Goal: Feedback & Contribution: Submit feedback/report problem

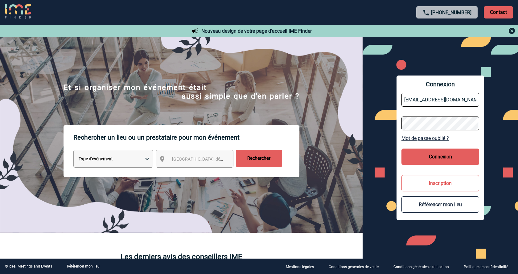
click at [432, 154] on button "Connexion" at bounding box center [440, 157] width 78 height 16
click at [443, 160] on button "Connexion" at bounding box center [440, 157] width 78 height 16
click at [418, 162] on button "Connexion" at bounding box center [440, 157] width 78 height 16
click at [418, 154] on button "Connexion" at bounding box center [440, 157] width 78 height 16
click at [443, 99] on input "[EMAIL_ADDRESS][DOMAIN_NAME]" at bounding box center [440, 100] width 78 height 14
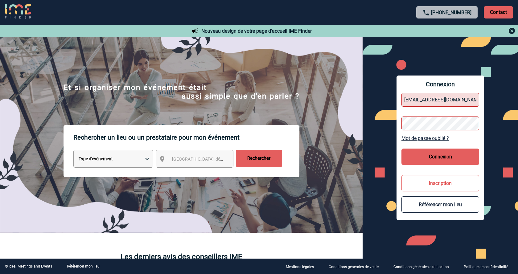
click at [443, 99] on input "[EMAIL_ADDRESS][DOMAIN_NAME]" at bounding box center [440, 100] width 78 height 14
click at [511, 31] on img at bounding box center [511, 30] width 7 height 7
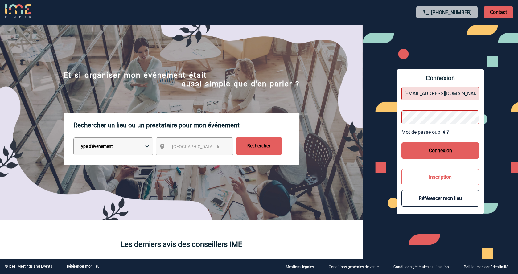
click at [435, 148] on button "Connexion" at bounding box center [440, 150] width 78 height 16
click at [460, 152] on button "Connexion" at bounding box center [440, 150] width 78 height 16
click at [453, 96] on input "elea.mantez@museedesconfluences.fr" at bounding box center [440, 94] width 78 height 14
click at [453, 95] on input "elea.mantez@museedesconfluences.fr" at bounding box center [440, 94] width 78 height 14
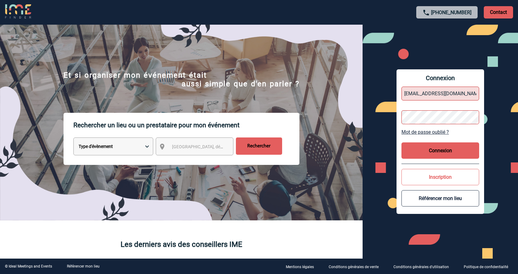
click at [444, 146] on button "Connexion" at bounding box center [440, 150] width 78 height 16
click at [432, 147] on button "Connexion" at bounding box center [440, 150] width 78 height 16
click at [430, 146] on button "Connexion" at bounding box center [440, 150] width 78 height 16
click at [429, 146] on button "Connexion" at bounding box center [440, 150] width 78 height 16
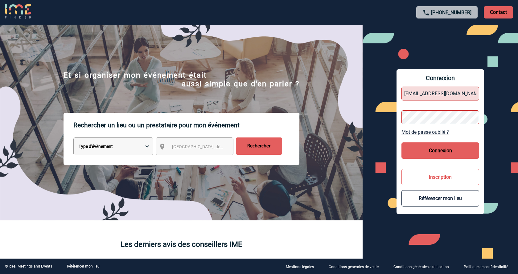
click at [427, 145] on button "Connexion" at bounding box center [440, 150] width 78 height 16
click at [425, 145] on button "Connexion" at bounding box center [440, 150] width 78 height 16
click at [431, 95] on input "[EMAIL_ADDRESS][DOMAIN_NAME]" at bounding box center [440, 94] width 78 height 14
click at [480, 94] on div "Connexion elea.mantez@museedesconfluences.fr Mot de passe oublié ? Connexion In…" at bounding box center [440, 141] width 88 height 145
click at [442, 96] on input "[EMAIL_ADDRESS][DOMAIN_NAME]" at bounding box center [440, 94] width 78 height 14
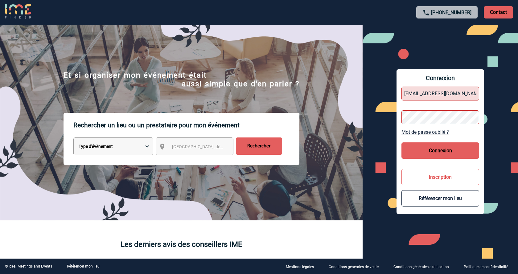
scroll to position [0, 13]
click at [441, 146] on button "Connexion" at bounding box center [440, 150] width 78 height 16
click at [438, 180] on button "Inscription" at bounding box center [440, 177] width 78 height 16
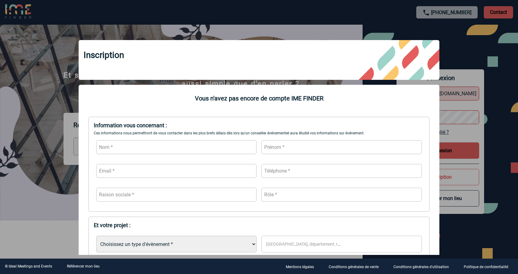
click at [469, 63] on div at bounding box center [259, 137] width 518 height 274
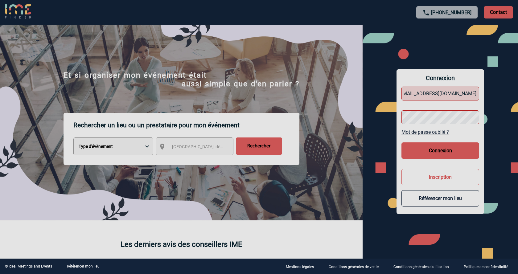
click at [436, 149] on div at bounding box center [259, 137] width 518 height 274
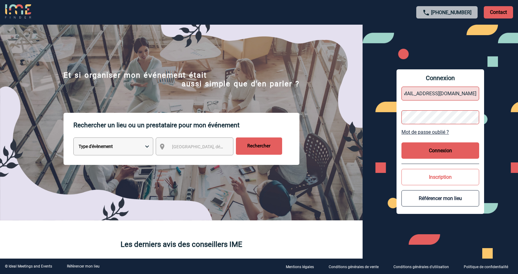
click at [436, 149] on button "Connexion" at bounding box center [440, 150] width 78 height 16
drag, startPoint x: 430, startPoint y: 149, endPoint x: 432, endPoint y: 142, distance: 7.0
click at [430, 149] on button "Connexion" at bounding box center [440, 150] width 78 height 16
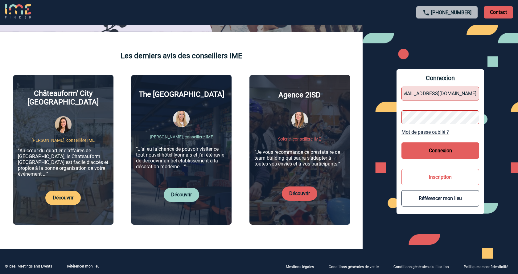
scroll to position [346, 0]
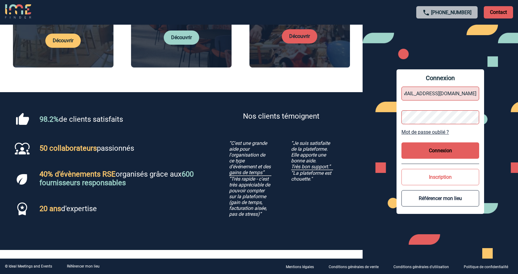
click at [442, 148] on button "Connexion" at bounding box center [440, 150] width 78 height 16
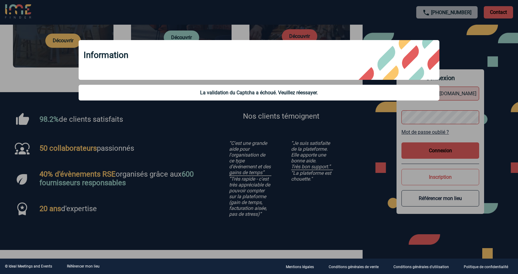
click at [322, 72] on div "Information" at bounding box center [259, 60] width 361 height 40
click at [417, 148] on div at bounding box center [259, 137] width 518 height 274
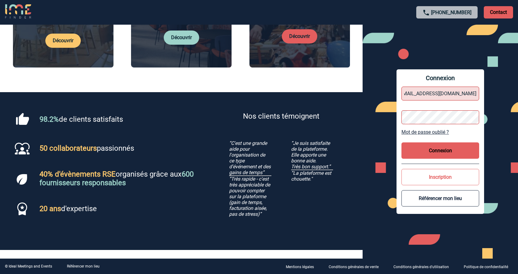
click at [461, 145] on button "Connexion" at bounding box center [440, 150] width 78 height 16
click at [429, 151] on button "Connexion" at bounding box center [440, 150] width 78 height 16
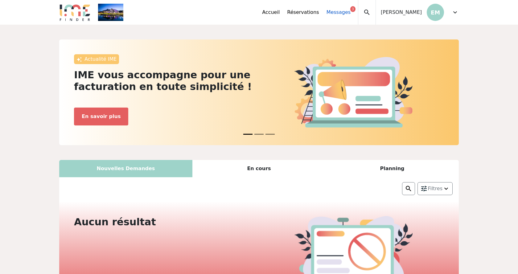
click at [351, 11] on link "Messages 3" at bounding box center [338, 12] width 24 height 7
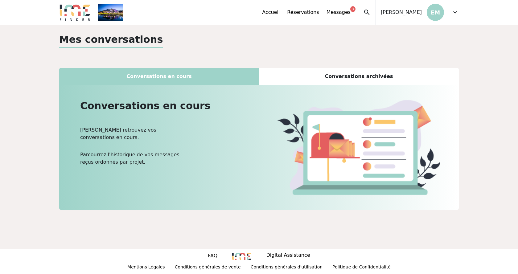
click at [293, 77] on div "Conversations archivées" at bounding box center [359, 76] width 200 height 17
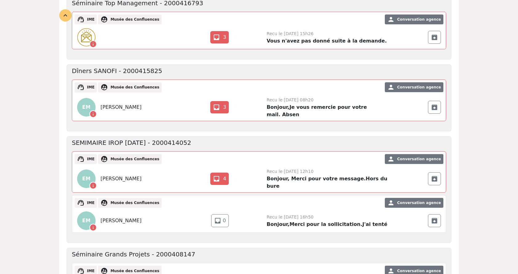
scroll to position [220, 0]
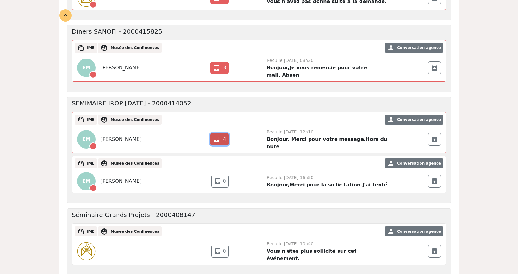
click at [222, 133] on link "inbox 4" at bounding box center [219, 139] width 18 height 12
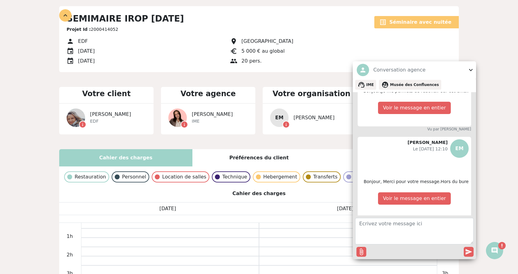
scroll to position [252, 0]
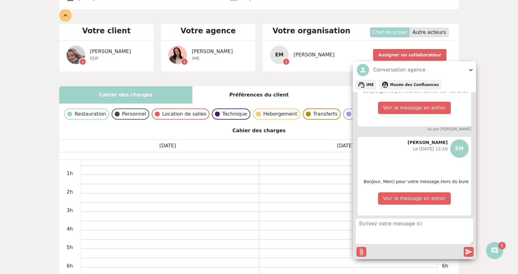
click at [473, 70] on span "expand_more" at bounding box center [470, 69] width 7 height 7
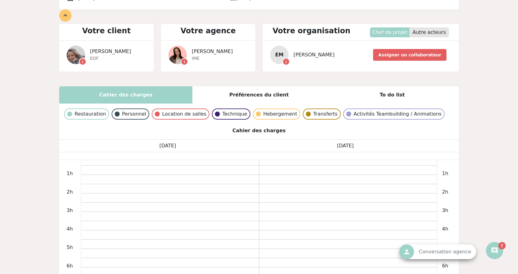
scroll to position [157, 0]
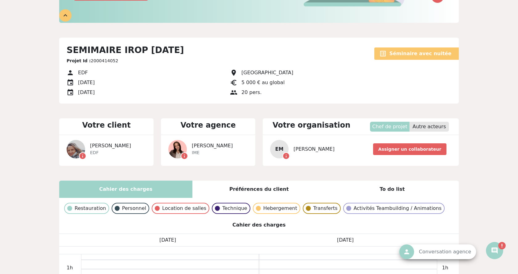
click at [69, 18] on div "expand_less" at bounding box center [65, 15] width 12 height 12
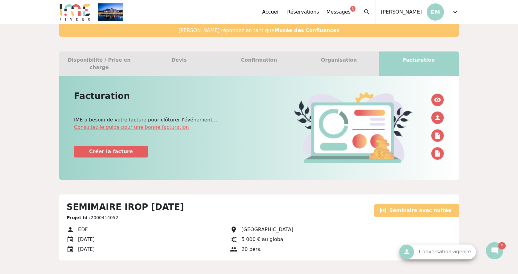
scroll to position [0, 0]
click at [280, 14] on link "Accueil" at bounding box center [271, 12] width 18 height 7
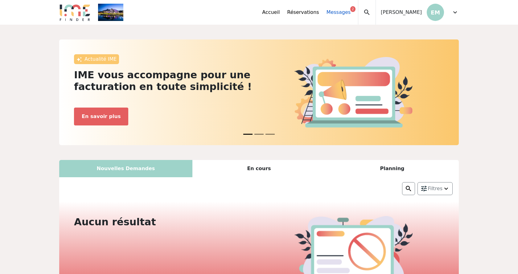
click at [351, 12] on link "Messages 2" at bounding box center [338, 12] width 24 height 7
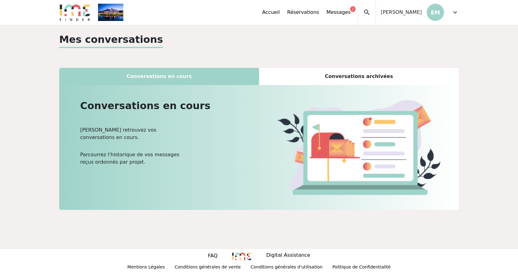
click at [335, 80] on div "Conversations archivées" at bounding box center [359, 76] width 200 height 17
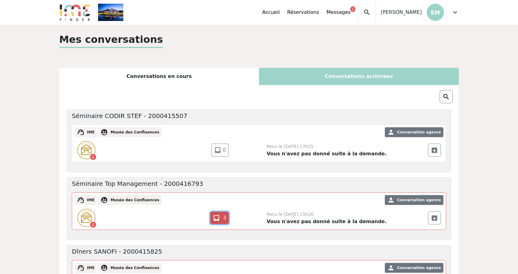
click at [225, 221] on span "3" at bounding box center [224, 218] width 3 height 6
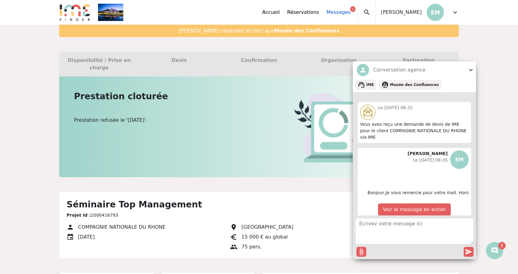
click at [351, 11] on link "Messages 2" at bounding box center [338, 12] width 24 height 7
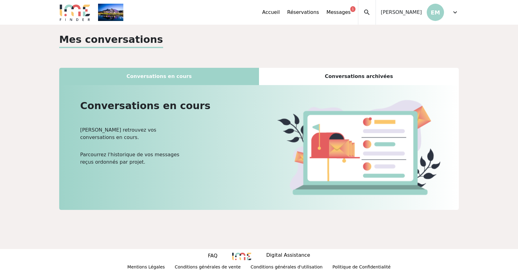
click at [332, 80] on div "Conversations archivées" at bounding box center [359, 76] width 200 height 17
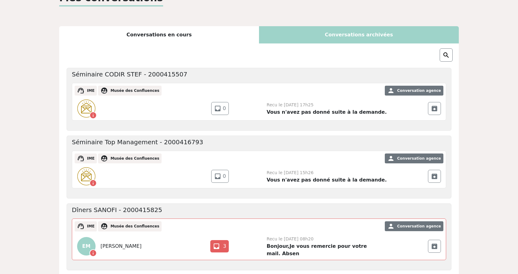
scroll to position [189, 0]
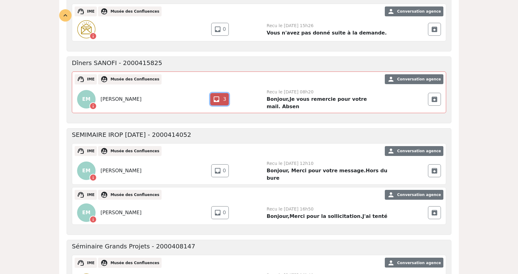
click at [218, 94] on link "inbox 3" at bounding box center [219, 99] width 18 height 12
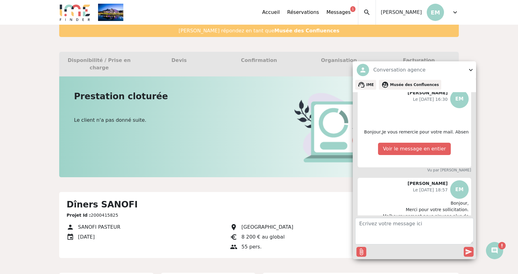
scroll to position [316, 0]
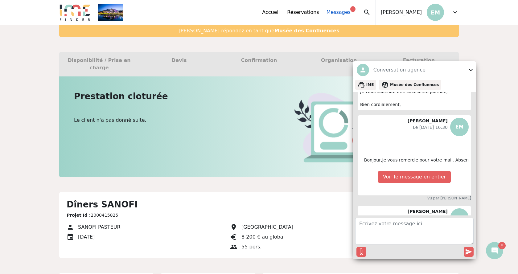
click at [349, 14] on link "Messages 1" at bounding box center [338, 12] width 24 height 7
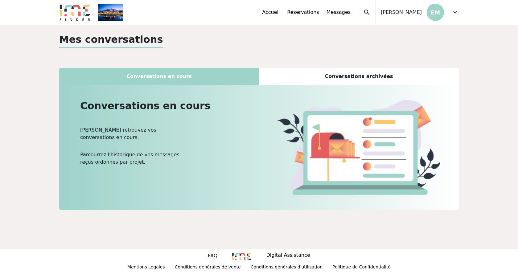
click at [455, 11] on span "expand_more" at bounding box center [454, 12] width 7 height 7
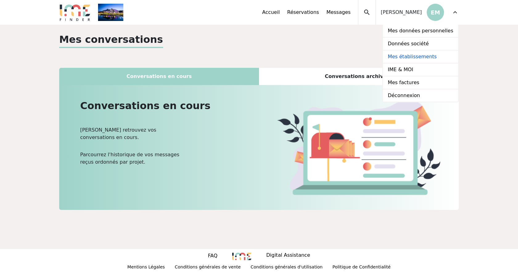
click at [422, 56] on link "Mes établissements" at bounding box center [420, 57] width 75 height 13
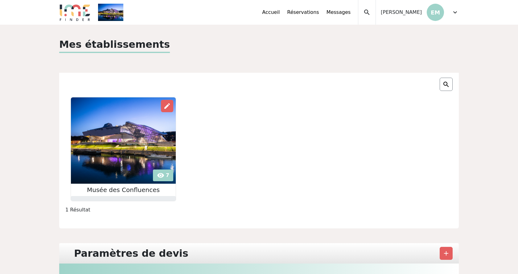
click at [166, 175] on img at bounding box center [123, 140] width 105 height 86
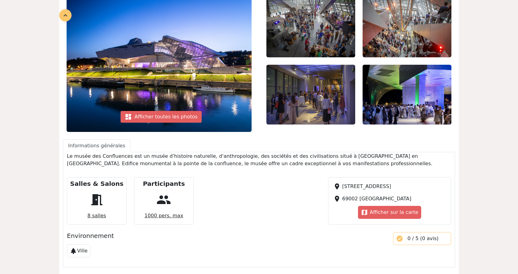
scroll to position [94, 0]
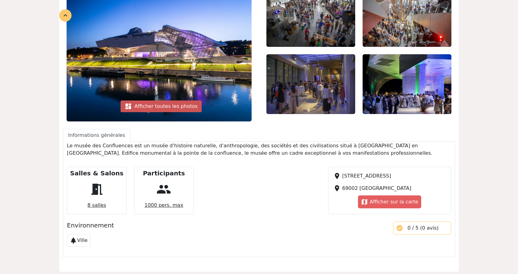
click at [167, 107] on div "dashboard Afficher toutes les photos" at bounding box center [161, 107] width 81 height 12
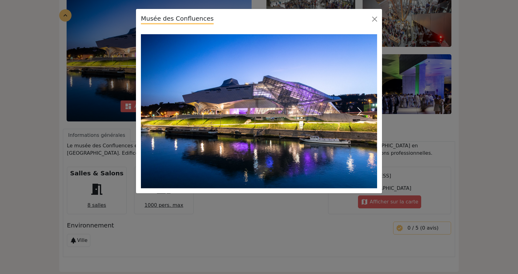
click at [361, 109] on span "button" at bounding box center [360, 111] width 10 height 10
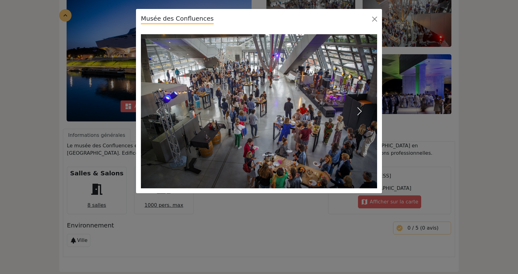
click at [361, 109] on span "button" at bounding box center [360, 111] width 10 height 10
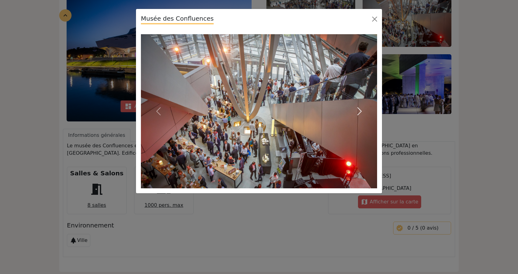
click at [361, 110] on span "button" at bounding box center [360, 111] width 10 height 10
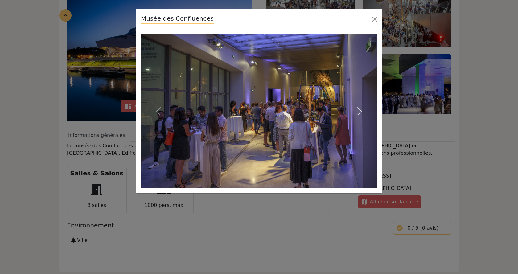
click at [361, 110] on span "button" at bounding box center [360, 111] width 10 height 10
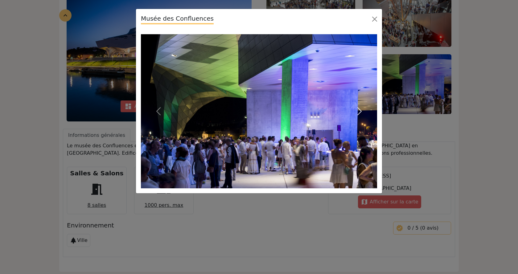
click at [361, 110] on span "button" at bounding box center [360, 111] width 10 height 10
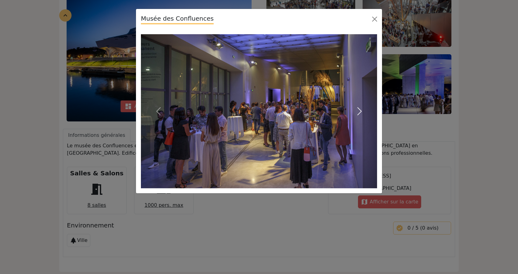
click at [361, 110] on span "button" at bounding box center [360, 111] width 10 height 10
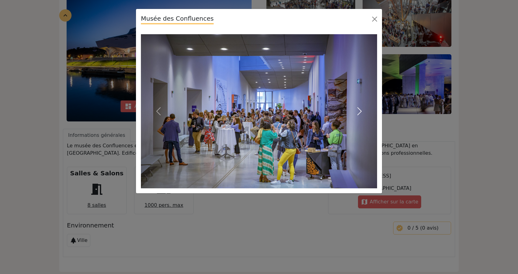
click at [361, 110] on span "button" at bounding box center [360, 111] width 10 height 10
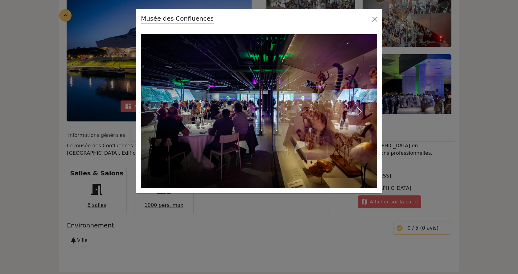
click at [361, 110] on span "button" at bounding box center [360, 111] width 10 height 10
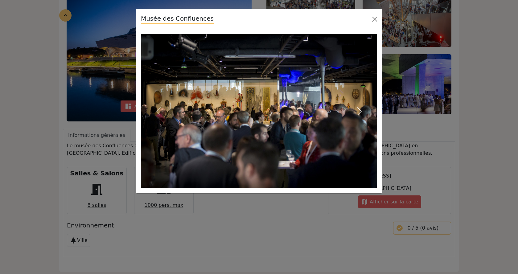
click at [361, 110] on span "button" at bounding box center [360, 111] width 10 height 10
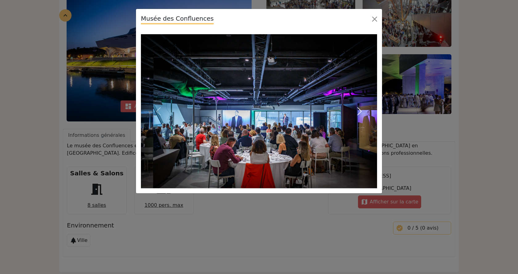
click at [361, 110] on span "button" at bounding box center [360, 111] width 10 height 10
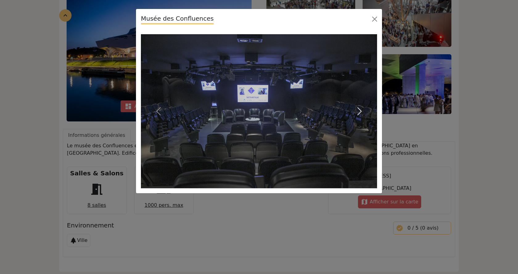
click at [361, 110] on span "button" at bounding box center [360, 111] width 10 height 10
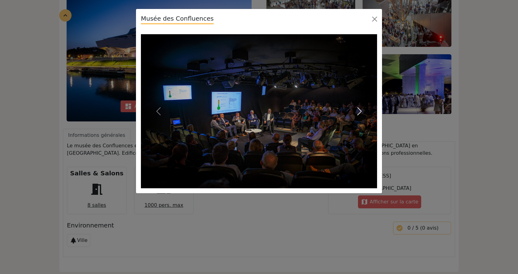
click at [361, 110] on span "button" at bounding box center [360, 111] width 10 height 10
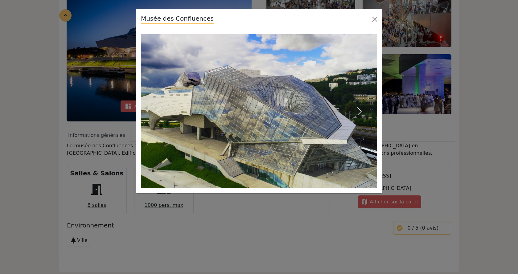
click at [361, 110] on span "button" at bounding box center [360, 111] width 10 height 10
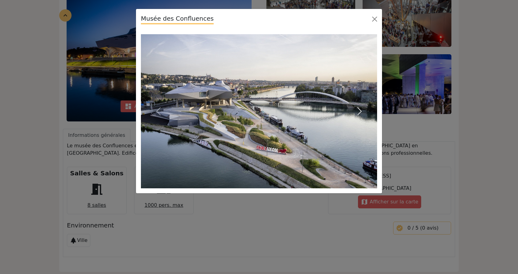
click at [361, 110] on span "button" at bounding box center [360, 111] width 10 height 10
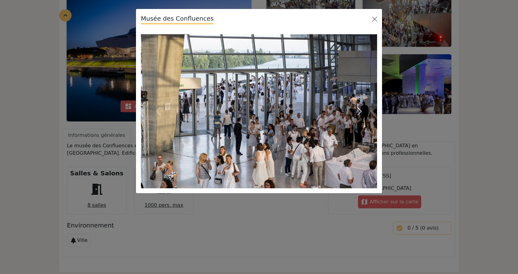
click at [361, 110] on span "button" at bounding box center [360, 111] width 10 height 10
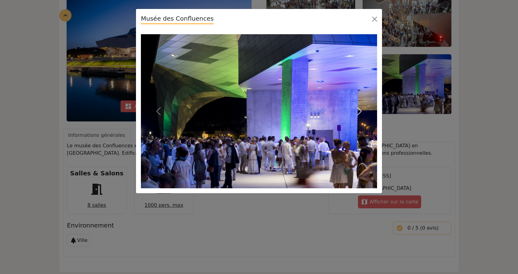
click at [361, 110] on span "button" at bounding box center [360, 111] width 10 height 10
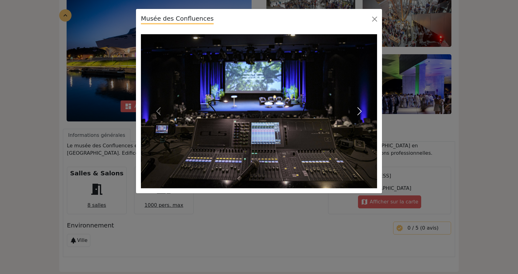
click at [361, 110] on span "button" at bounding box center [360, 111] width 10 height 10
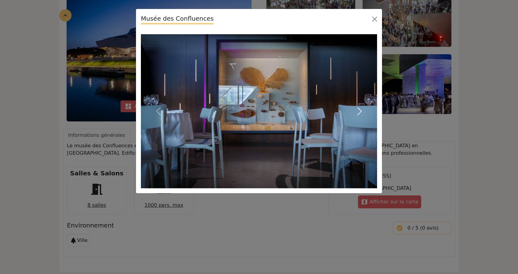
click at [361, 110] on span "button" at bounding box center [360, 111] width 10 height 10
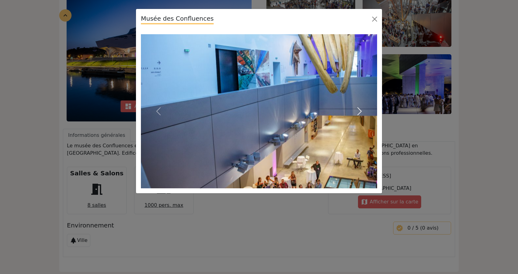
click at [361, 110] on span "button" at bounding box center [360, 111] width 10 height 10
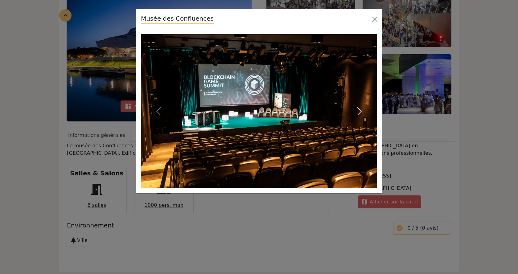
click at [361, 110] on span "button" at bounding box center [360, 111] width 10 height 10
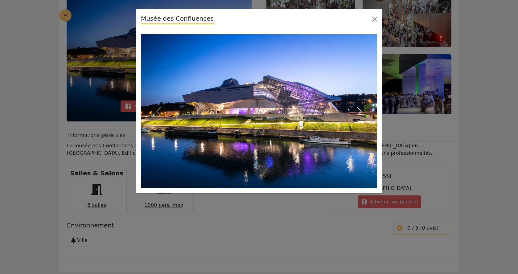
click at [361, 110] on span "button" at bounding box center [360, 111] width 10 height 10
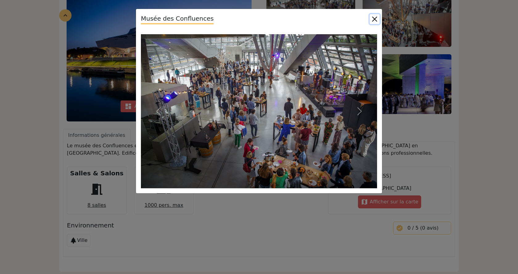
click at [375, 18] on button "Close" at bounding box center [375, 19] width 10 height 10
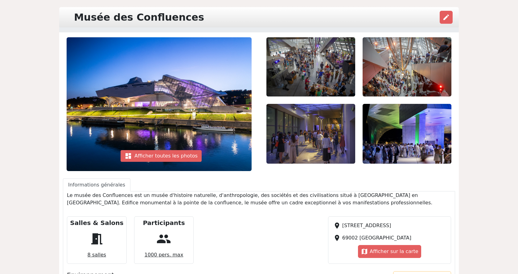
scroll to position [31, 0]
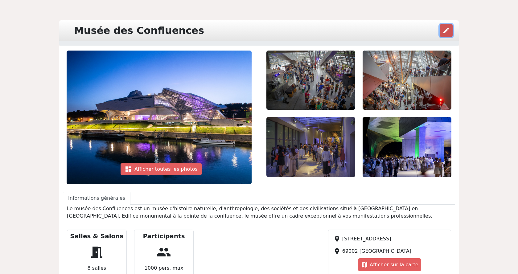
click at [446, 31] on span "edit" at bounding box center [445, 30] width 7 height 7
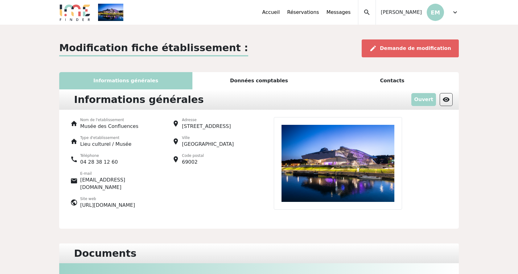
click at [260, 80] on div "Données comptables" at bounding box center [258, 80] width 133 height 17
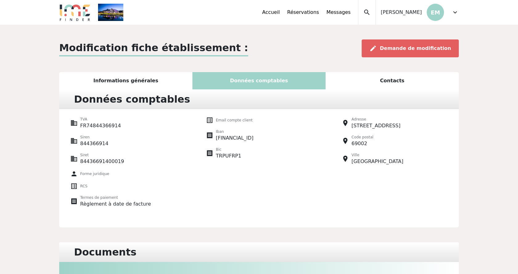
click at [391, 80] on div "Contacts" at bounding box center [392, 80] width 133 height 17
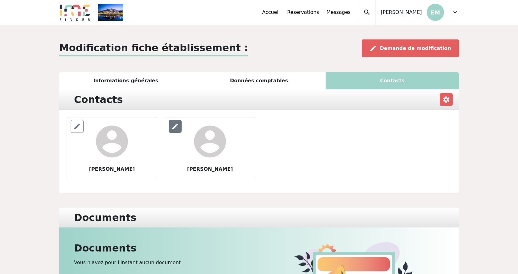
click at [177, 128] on span "edit" at bounding box center [174, 126] width 7 height 7
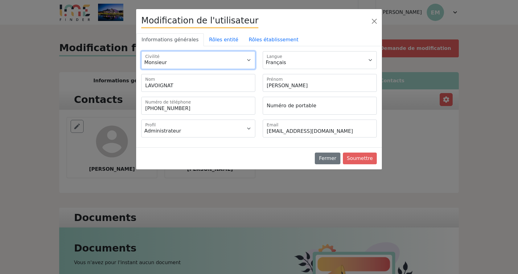
click at [141, 51] on select "Monsieur Madame" at bounding box center [198, 60] width 114 height 18
select select "2"
click option "Madame" at bounding box center [0, 0] width 0 height 0
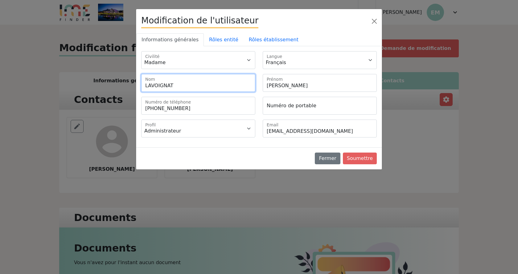
drag, startPoint x: 213, startPoint y: 89, endPoint x: 144, endPoint y: 88, distance: 69.1
click at [144, 88] on input "LAVOIGNAT" at bounding box center [198, 83] width 114 height 18
type input "FABRE"
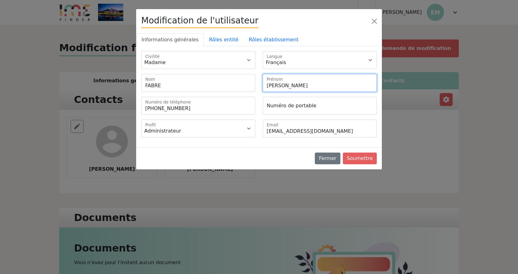
click at [285, 85] on input "Marianne" at bounding box center [320, 83] width 114 height 18
drag, startPoint x: 269, startPoint y: 89, endPoint x: 257, endPoint y: 90, distance: 11.8
click at [263, 89] on input "Marianne" at bounding box center [320, 83] width 114 height 18
type input "Victoire"
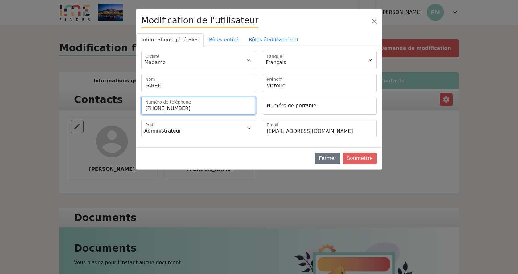
click at [214, 111] on input "+33428381213" at bounding box center [198, 106] width 114 height 18
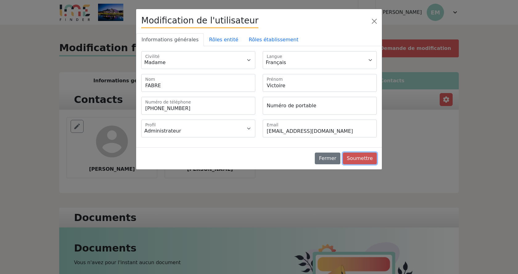
click at [367, 158] on button "Soumettre" at bounding box center [360, 159] width 34 height 12
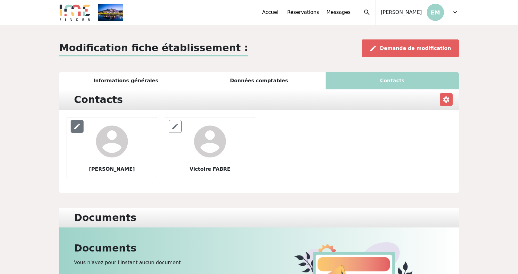
click at [77, 126] on span "edit" at bounding box center [76, 126] width 7 height 7
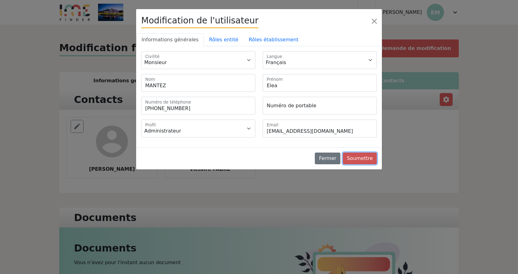
click at [364, 158] on button "Soumettre" at bounding box center [360, 159] width 34 height 12
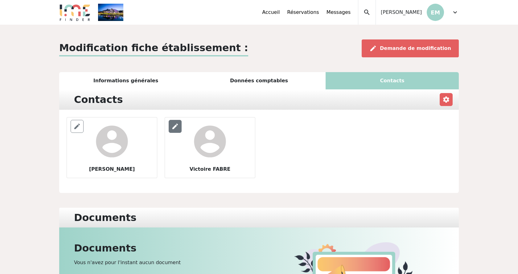
click at [177, 127] on span "edit" at bounding box center [174, 126] width 7 height 7
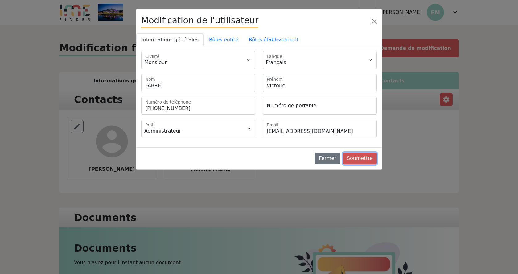
click at [358, 157] on button "Soumettre" at bounding box center [360, 159] width 34 height 12
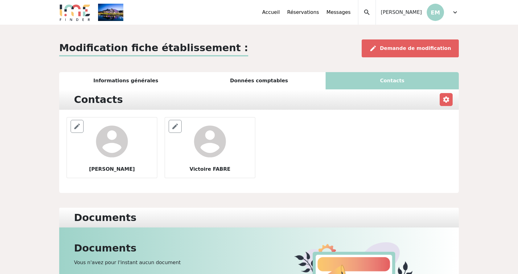
click at [395, 84] on div "Contacts" at bounding box center [392, 80] width 133 height 17
click at [392, 43] on div "edit Demande de modification" at bounding box center [410, 48] width 97 height 18
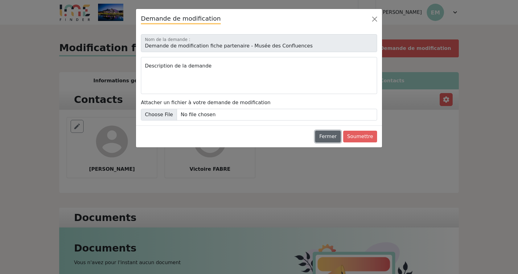
click at [336, 137] on button "Fermer" at bounding box center [327, 137] width 25 height 12
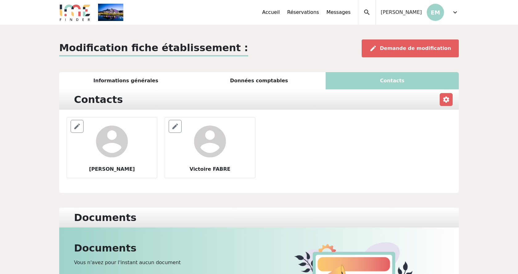
click at [241, 83] on div "Données comptables" at bounding box center [258, 80] width 133 height 17
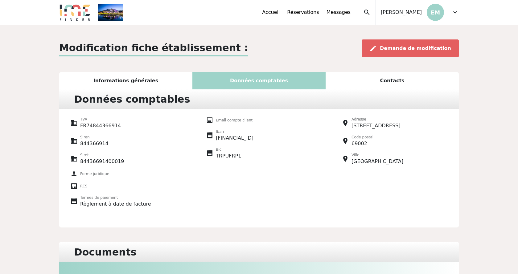
click at [150, 80] on div "Informations générales" at bounding box center [125, 80] width 133 height 17
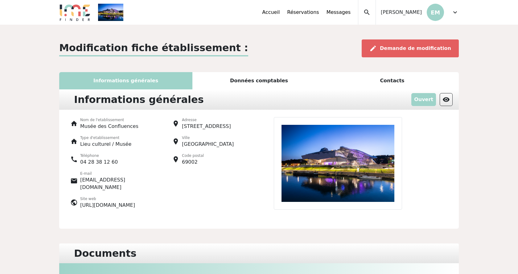
click at [456, 13] on span "expand_more" at bounding box center [454, 12] width 7 height 7
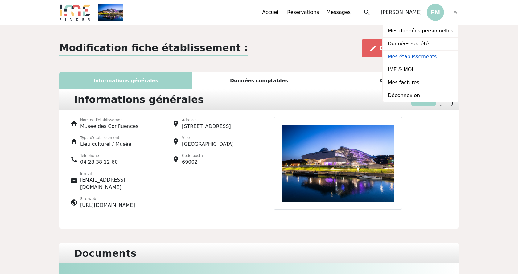
click at [420, 55] on link "Mes établissements" at bounding box center [420, 57] width 75 height 13
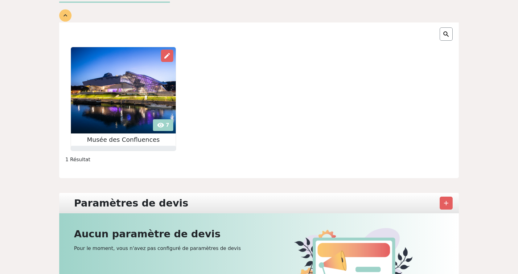
scroll to position [63, 0]
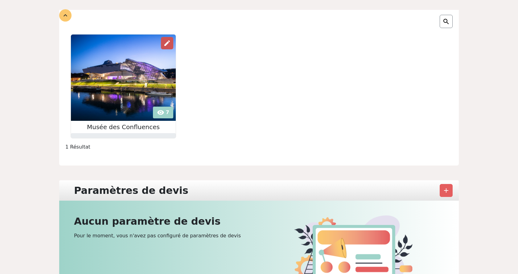
click at [172, 45] on div "edit" at bounding box center [167, 43] width 12 height 12
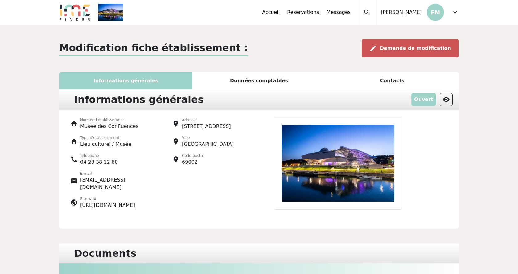
click at [414, 47] on span "Demande de modification" at bounding box center [415, 48] width 71 height 6
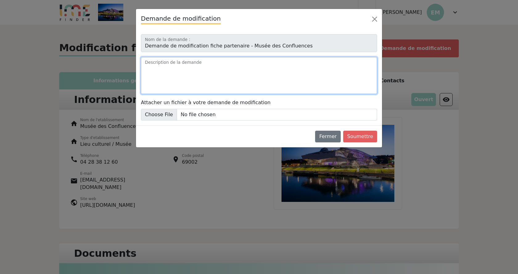
click at [207, 72] on textarea "Description de la demande" at bounding box center [259, 75] width 236 height 37
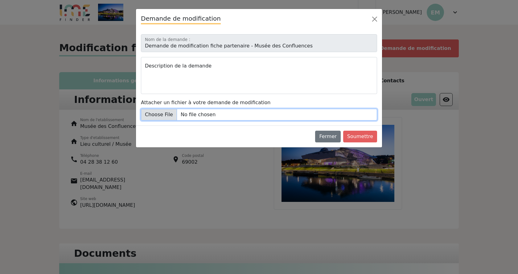
click at [189, 116] on input "Attacher un fichier à votre demande de modification" at bounding box center [259, 115] width 236 height 12
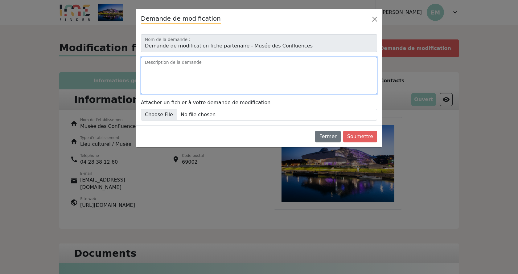
click at [203, 76] on textarea "Description de la demande" at bounding box center [259, 75] width 236 height 37
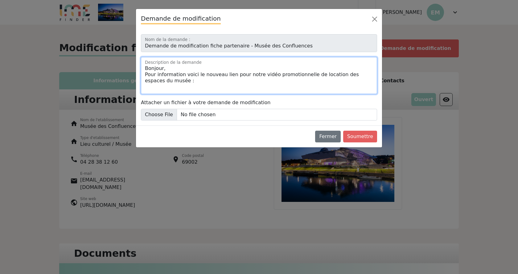
paste textarea "[URL][DOMAIN_NAME]"
click at [284, 80] on textarea "Bonjour, Pour information voici le nouveau lien pour notre vidéo promotionnelle…" at bounding box center [259, 75] width 236 height 37
click at [271, 83] on textarea "Bonjour, Pour information voici le nouveau lien pour notre vidéo promotionnelle…" at bounding box center [259, 75] width 236 height 37
click at [231, 75] on textarea "Bonjour, Pour information voici le nouveau lien pour notre vidéo promotionnelle…" at bounding box center [259, 75] width 236 height 37
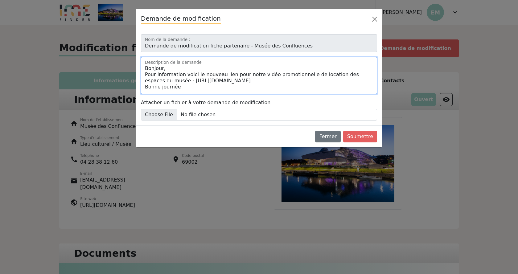
click at [244, 74] on textarea "Bonjour, Pour information voici le nouveau lien pour notre vidéo promotionnelle…" at bounding box center [259, 75] width 236 height 37
drag, startPoint x: 293, startPoint y: 75, endPoint x: 318, endPoint y: 75, distance: 25.3
click at [318, 75] on textarea "Bonjour, Pour information voici le nouveau lien pour la vidéo promotionnelle de…" at bounding box center [259, 75] width 236 height 37
click at [320, 76] on textarea "Bonjour, Pour information voici le nouveau lien pour la vidéo promotionnelle de…" at bounding box center [259, 75] width 236 height 37
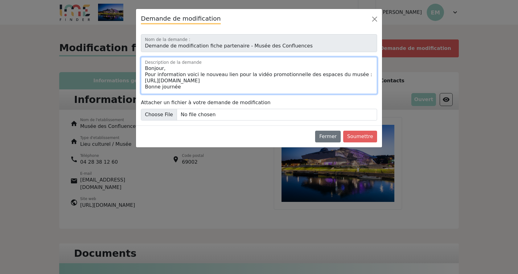
paste textarea "e location d"
type textarea "Bonjour, Pour information voici le nouveau lien pour la vidéo promotionnelle de…"
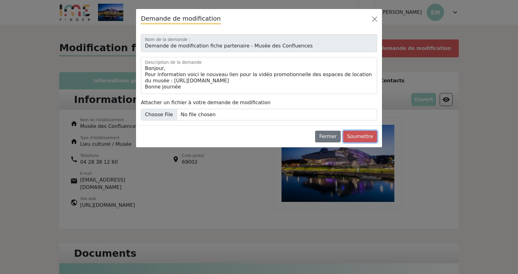
click at [360, 136] on button "Soumettre" at bounding box center [360, 137] width 34 height 12
